Goal: Find specific page/section: Find specific page/section

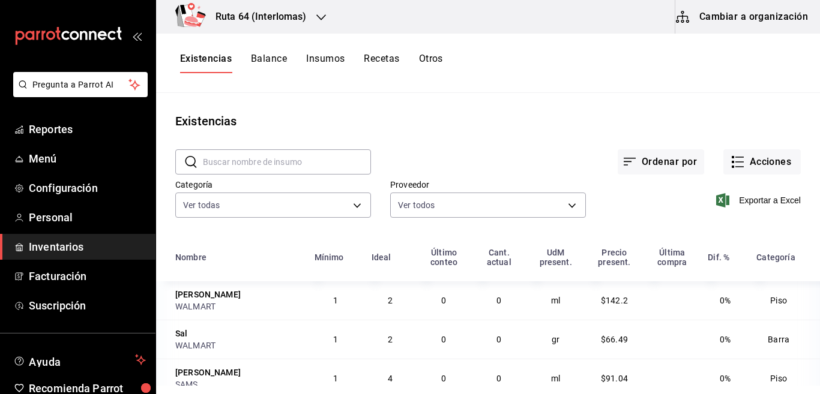
click at [284, 20] on h3 "Ruta 64 (Interlomas)" at bounding box center [256, 17] width 101 height 14
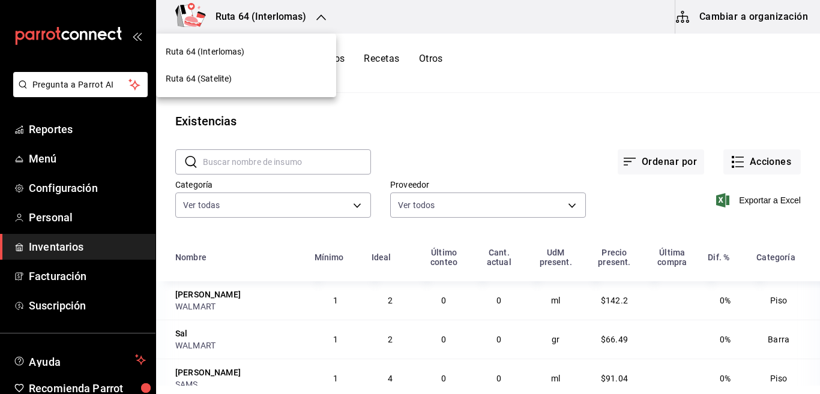
click at [393, 122] on div at bounding box center [410, 197] width 820 height 394
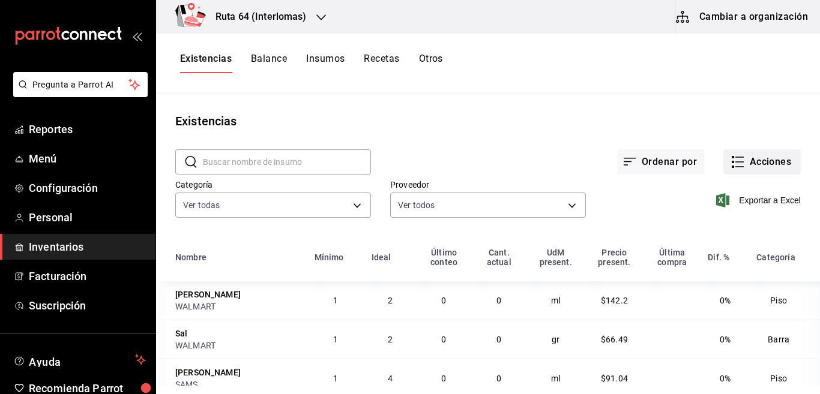
click at [734, 161] on icon "button" at bounding box center [738, 162] width 14 height 14
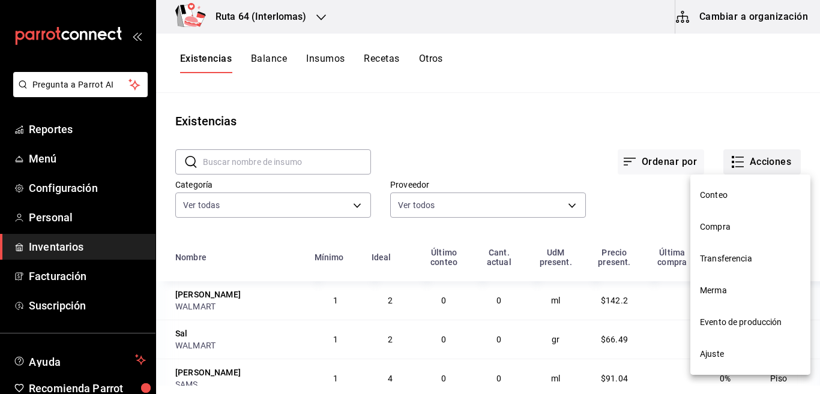
click at [734, 161] on div at bounding box center [410, 197] width 820 height 394
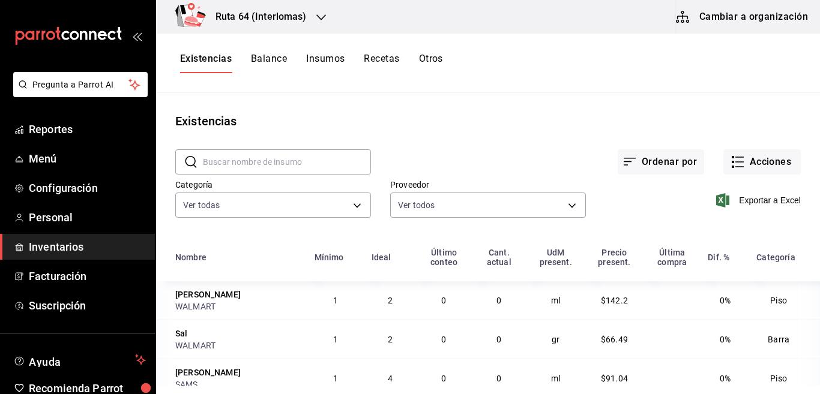
click at [376, 58] on button "Recetas" at bounding box center [381, 63] width 35 height 20
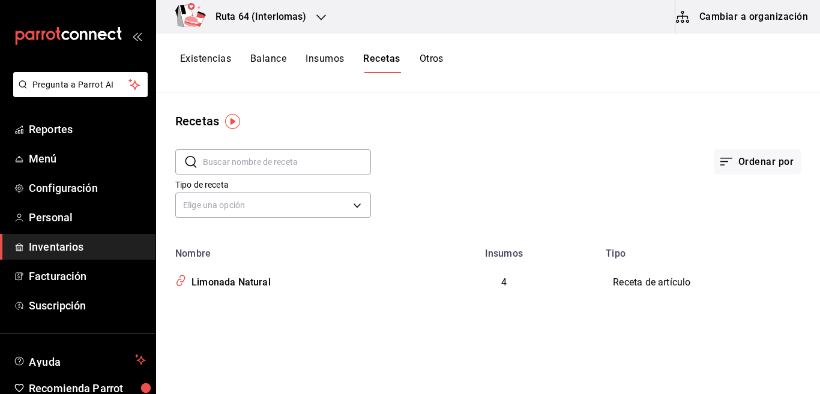
click at [749, 15] on button "Cambiar a organización" at bounding box center [742, 17] width 135 height 34
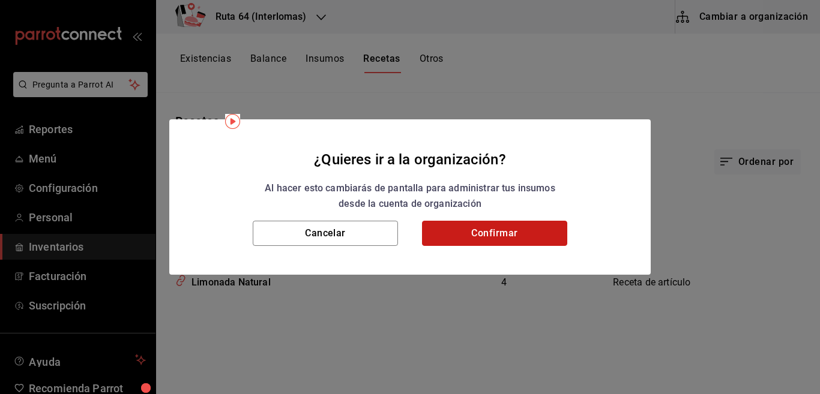
click at [513, 234] on button "Confirmar" at bounding box center [494, 233] width 145 height 25
